Goal: Information Seeking & Learning: Find specific fact

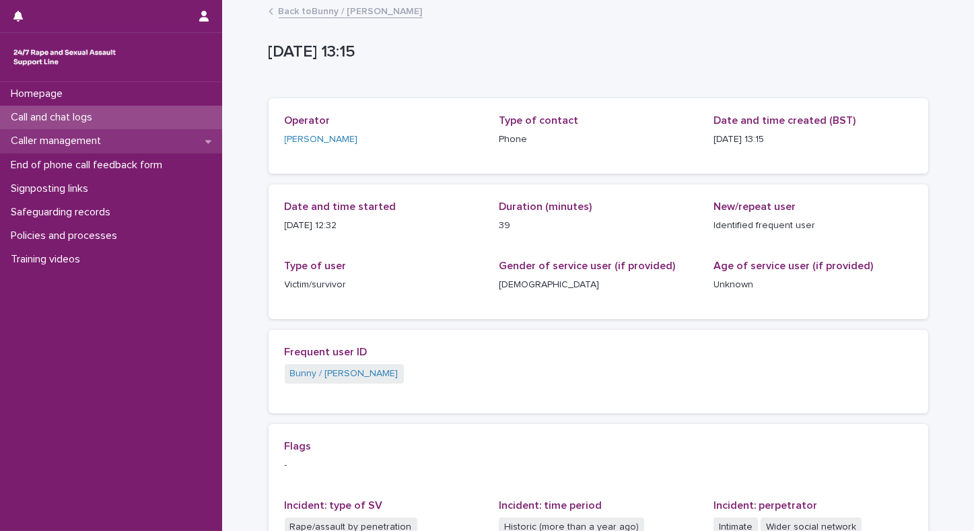
click at [73, 139] on p "Caller management" at bounding box center [58, 141] width 106 height 13
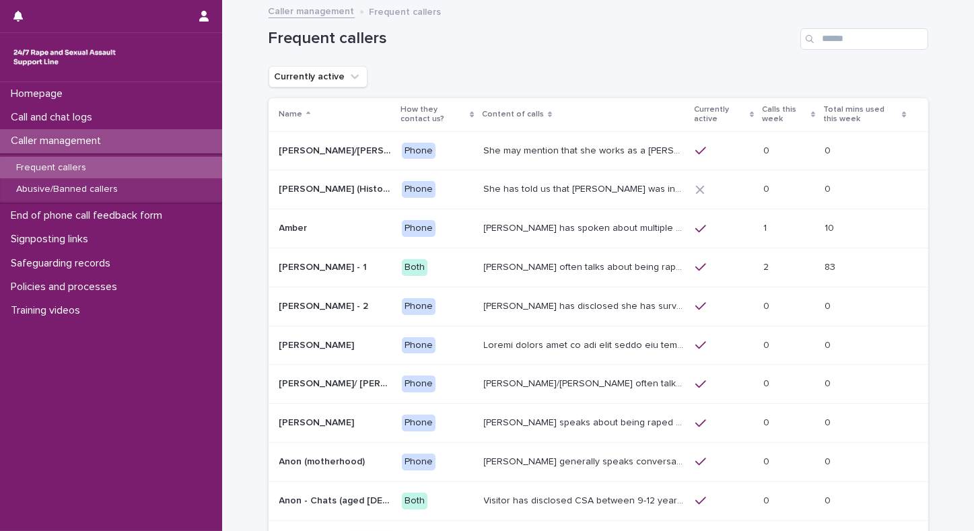
click at [75, 174] on div "Frequent callers" at bounding box center [111, 168] width 222 height 22
click at [762, 108] on p "Calls this week" at bounding box center [785, 114] width 46 height 25
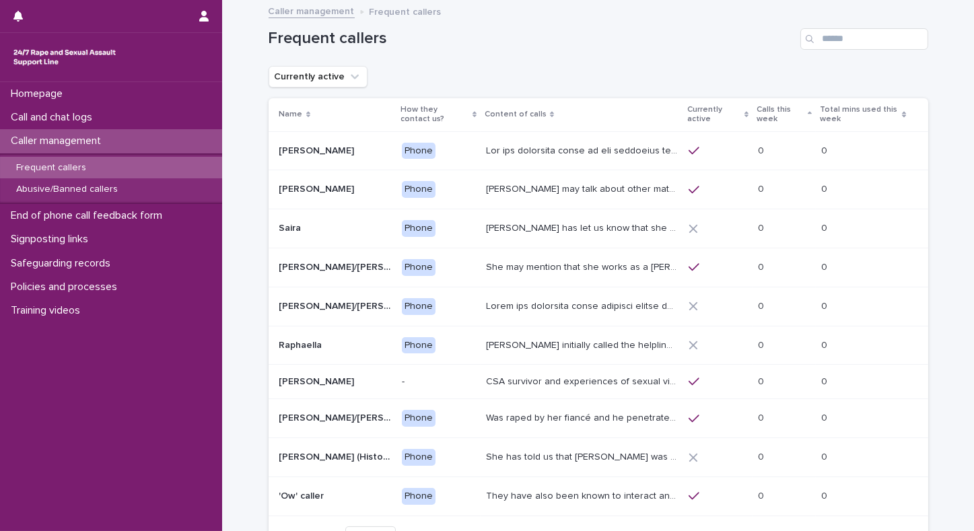
click at [757, 108] on p "Calls this week" at bounding box center [780, 114] width 48 height 25
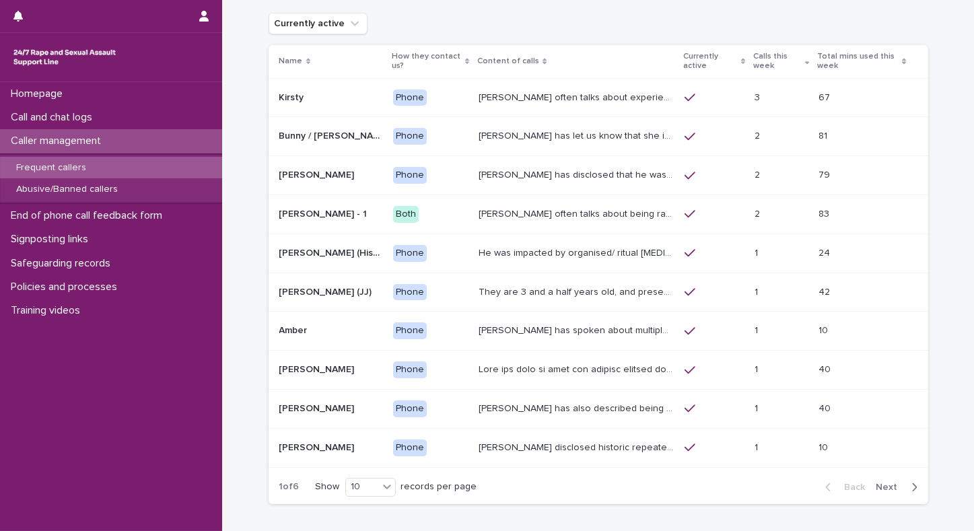
scroll to position [52, 0]
click at [36, 114] on p "Call and chat logs" at bounding box center [54, 117] width 98 height 13
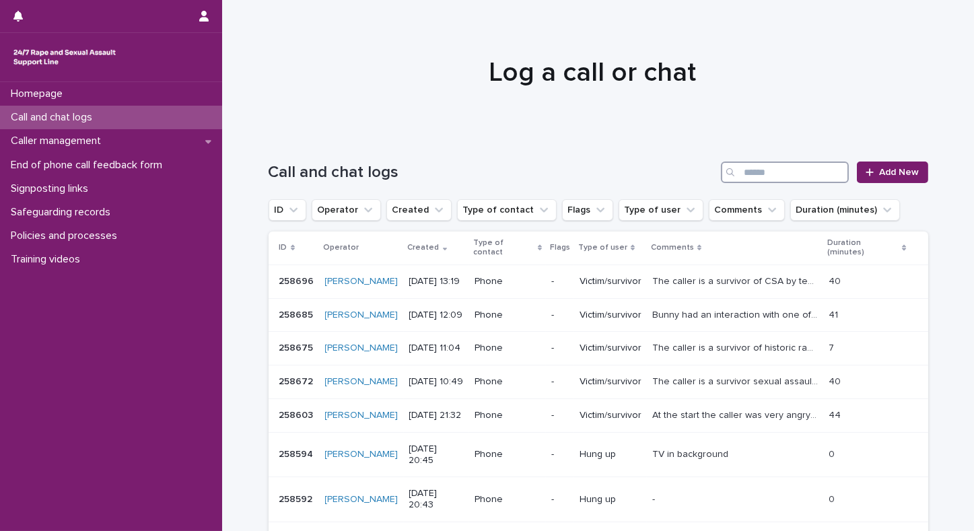
click at [773, 173] on input "Search" at bounding box center [785, 173] width 128 height 22
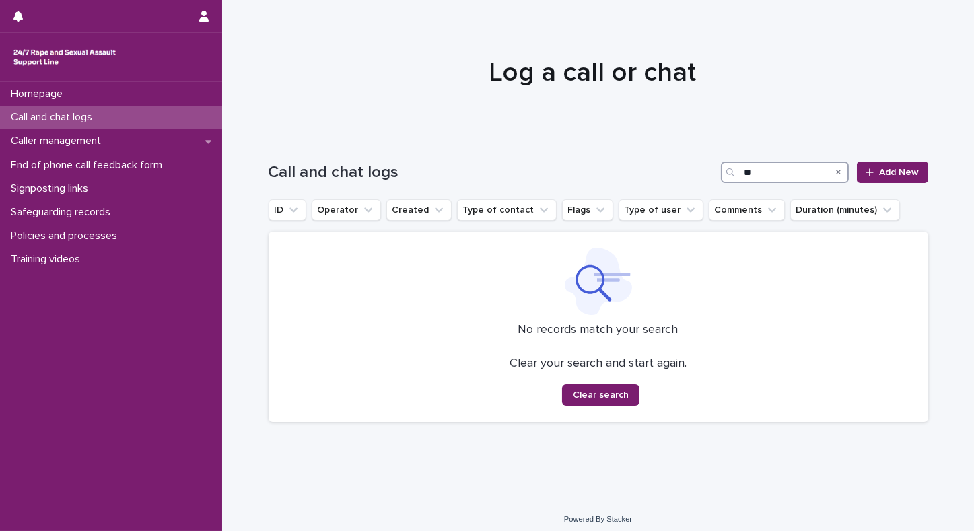
type input "*"
